Goal: Task Accomplishment & Management: Use online tool/utility

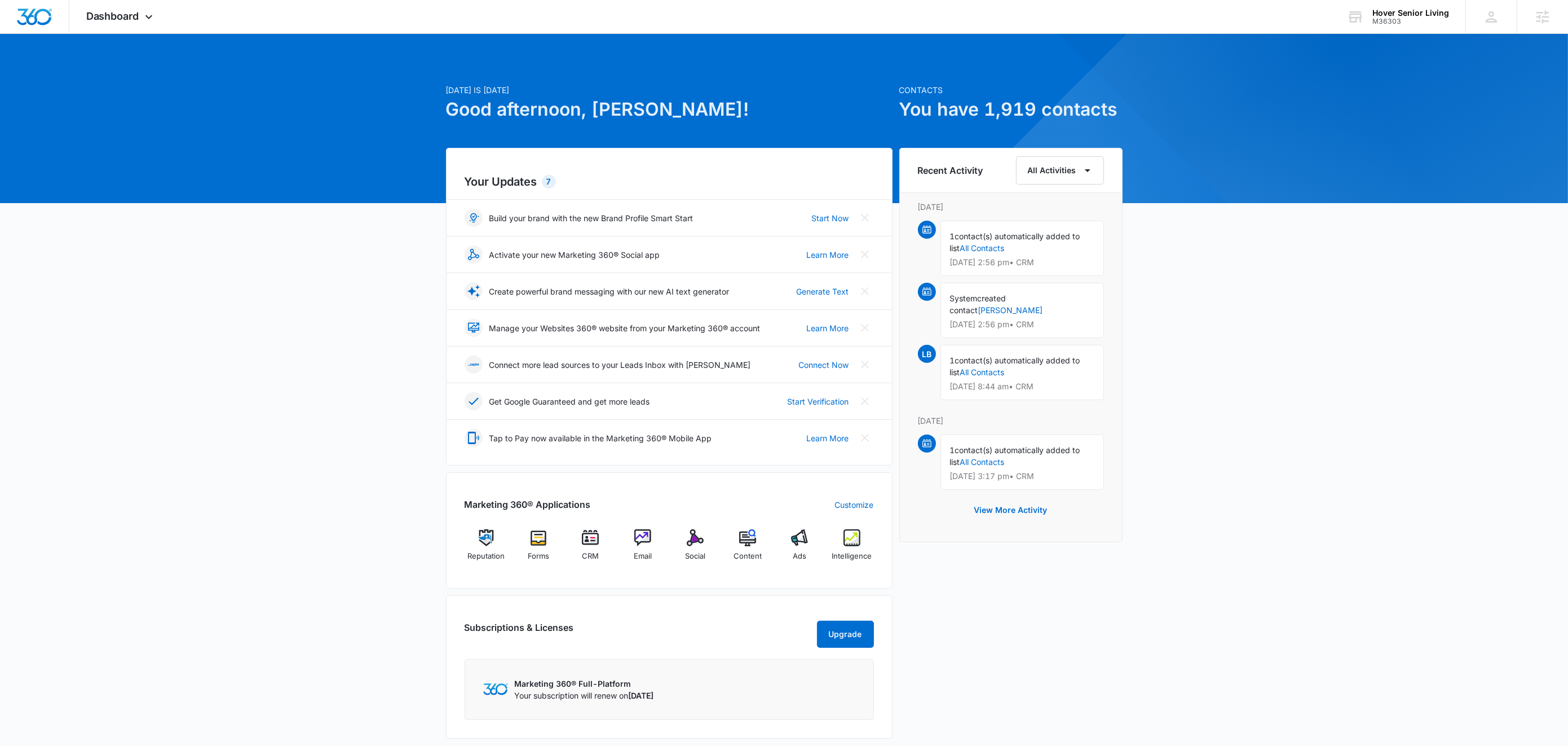
click at [140, 42] on div at bounding box center [784, 118] width 1568 height 169
click at [134, 11] on span "Dashboard" at bounding box center [113, 16] width 53 height 12
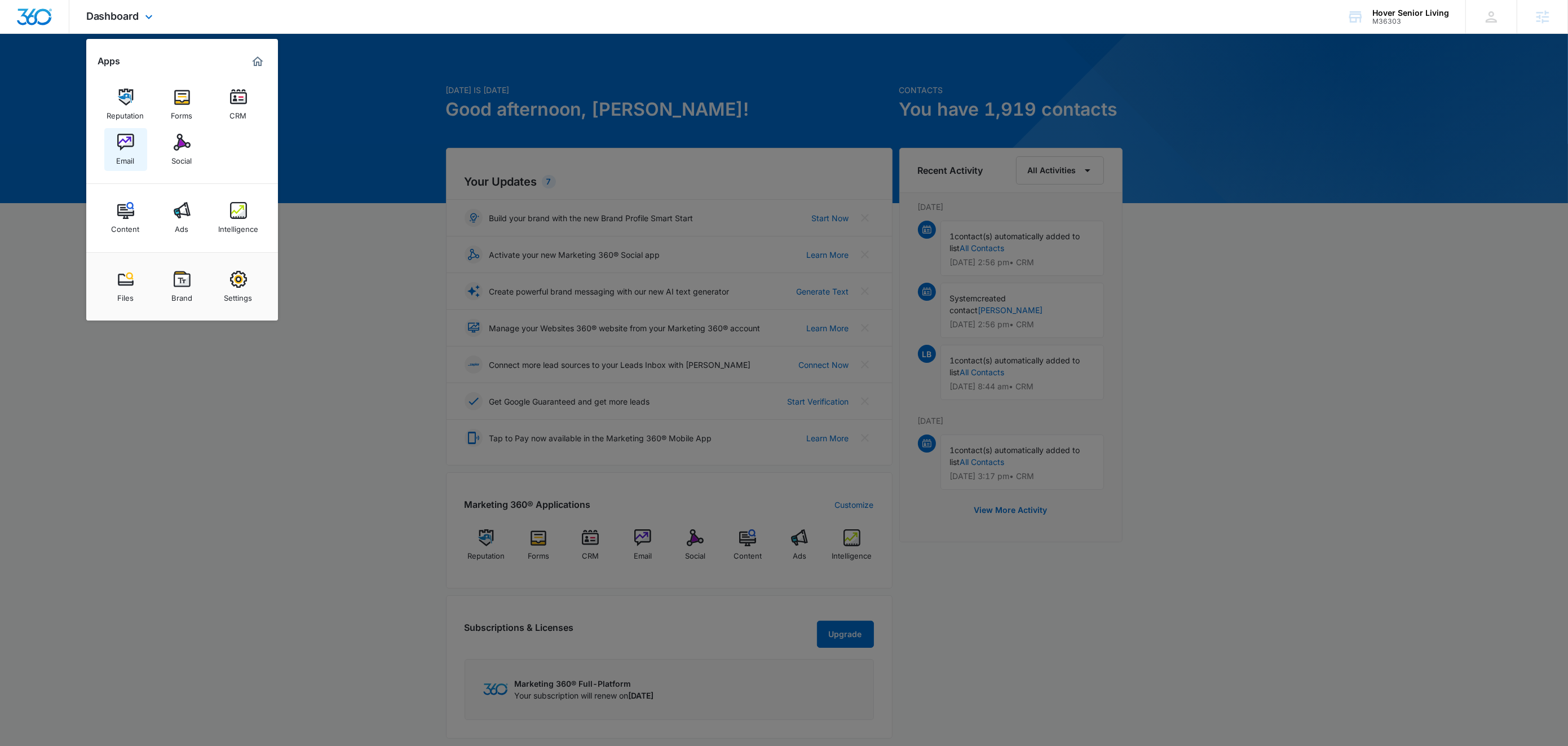
click at [143, 143] on link "Email" at bounding box center [125, 150] width 43 height 43
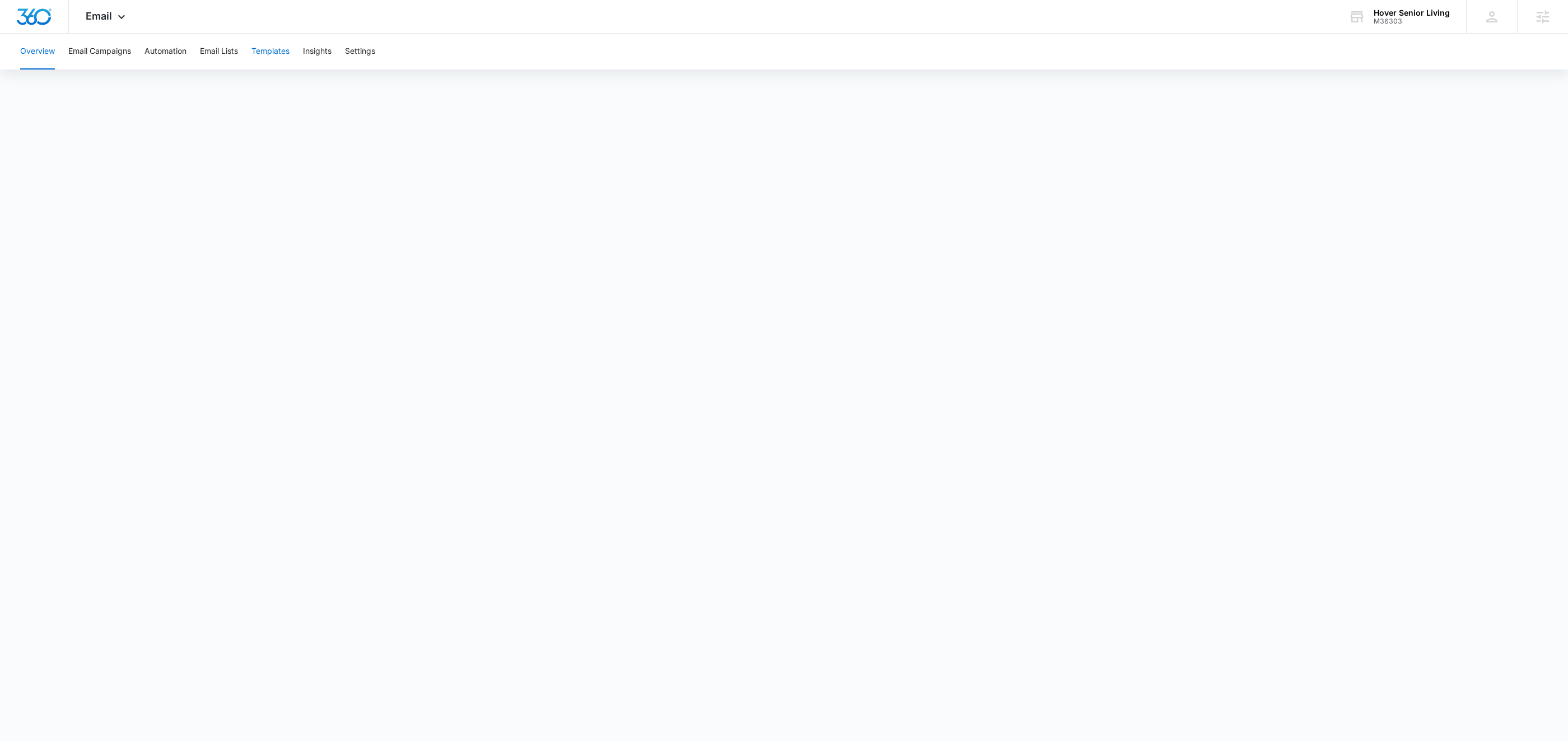
click at [267, 66] on button "Templates" at bounding box center [270, 51] width 38 height 36
